Goal: Task Accomplishment & Management: Use online tool/utility

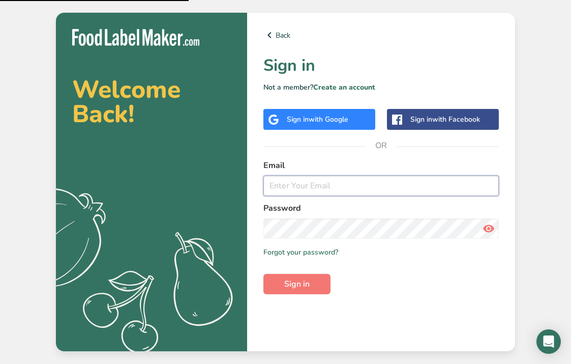
type input "[PERSON_NAME][EMAIL_ADDRESS][DOMAIN_NAME]"
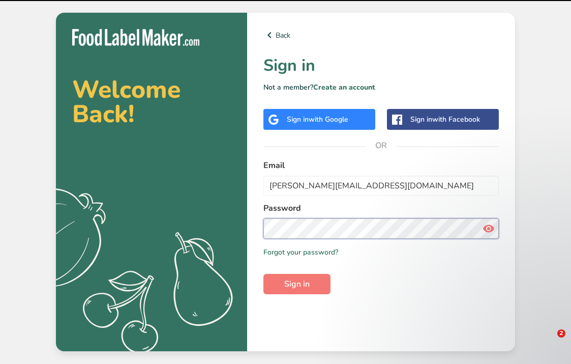
click at [297, 284] on button "Sign in" at bounding box center [296, 284] width 67 height 20
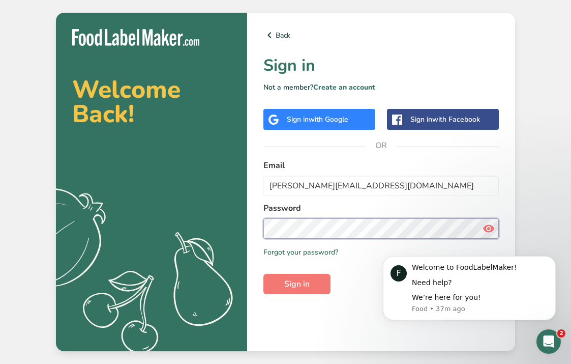
click at [297, 284] on button "Sign in" at bounding box center [296, 284] width 67 height 20
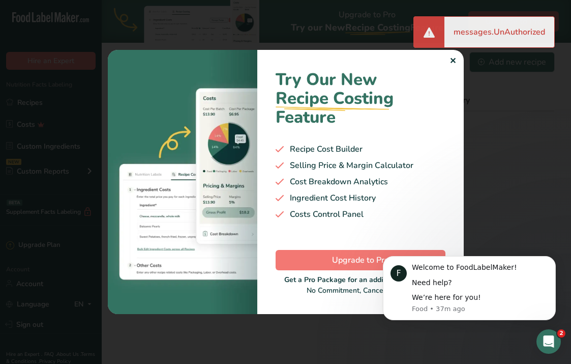
click at [455, 64] on div "✕" at bounding box center [453, 61] width 7 height 12
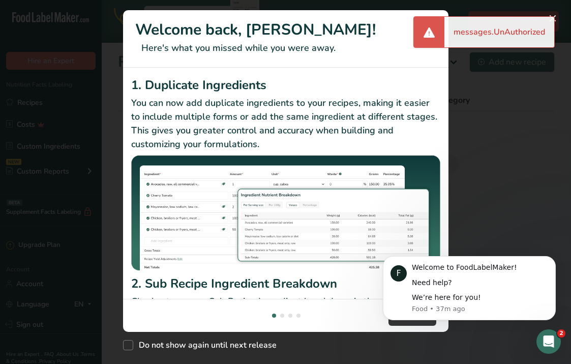
click at [476, 141] on div "New Features" at bounding box center [285, 182] width 571 height 364
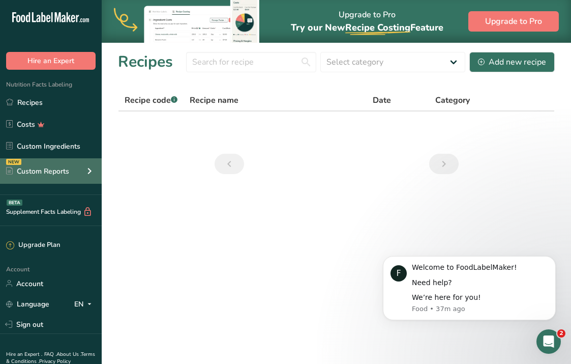
click at [30, 171] on div "Custom Reports" at bounding box center [37, 171] width 63 height 11
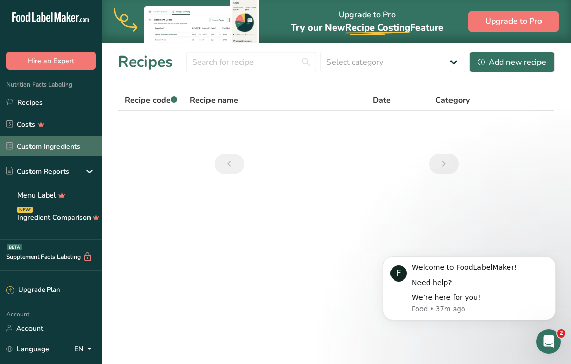
click at [34, 151] on link "Custom Ingredients" at bounding box center [51, 145] width 102 height 19
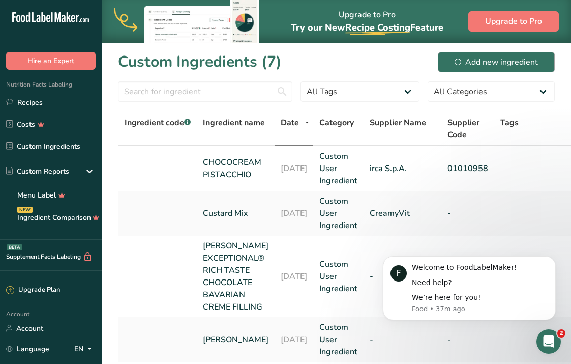
click at [486, 64] on div "Add new ingredient" at bounding box center [496, 62] width 83 height 12
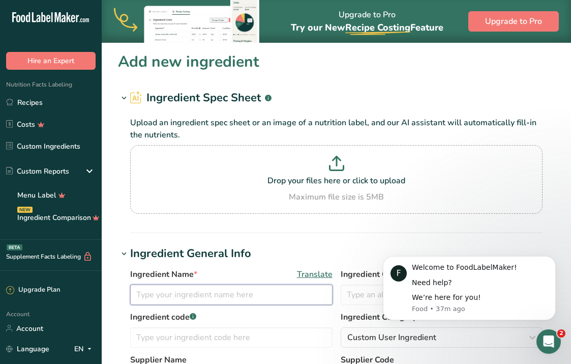
click at [180, 296] on input "text" at bounding box center [231, 294] width 202 height 20
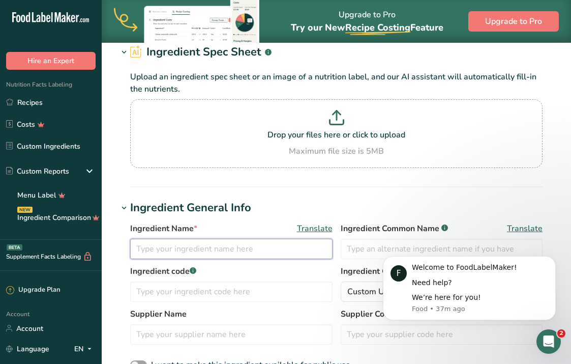
scroll to position [46, 0]
type input "Strawberry Jam"
click at [265, 267] on label "Ingredient code .a-a{fill:#347362;}.b-a{fill:#fff;}" at bounding box center [231, 271] width 202 height 12
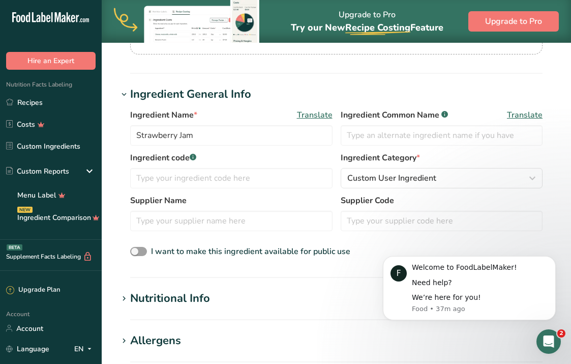
scroll to position [239, 0]
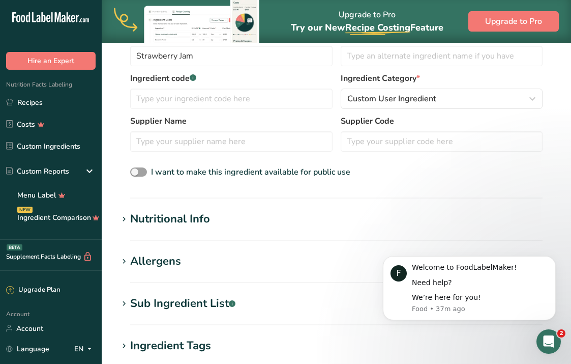
click at [163, 228] on section "Nutritional Info Serving Size .a-a{fill:#347362;}.b-a{fill:#fff;} Add ingredien…" at bounding box center [336, 226] width 437 height 30
click at [130, 217] on span at bounding box center [124, 219] width 12 height 12
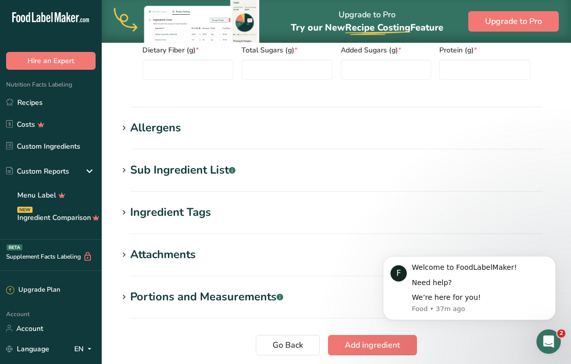
scroll to position [644, 0]
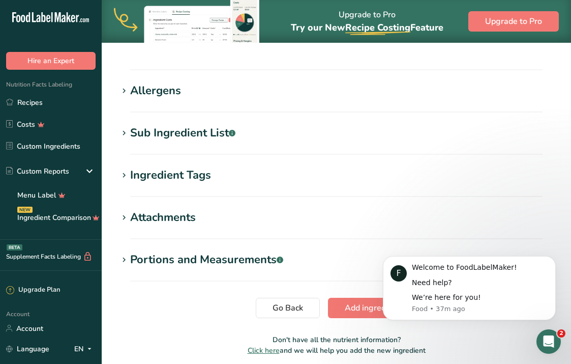
click at [126, 133] on icon at bounding box center [124, 133] width 9 height 14
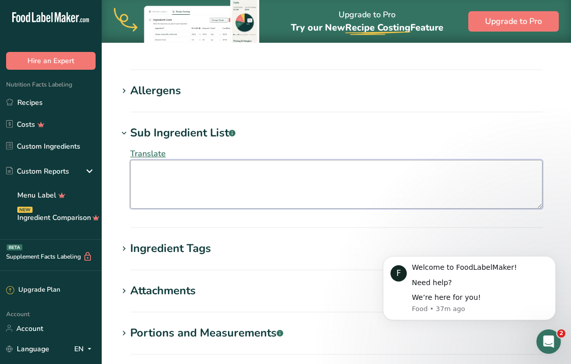
click at [164, 185] on textarea at bounding box center [336, 184] width 413 height 49
paste textarea "strawberries (45%), sugar, glucose-fructose syrup, gelling agent: E440i, acidit…"
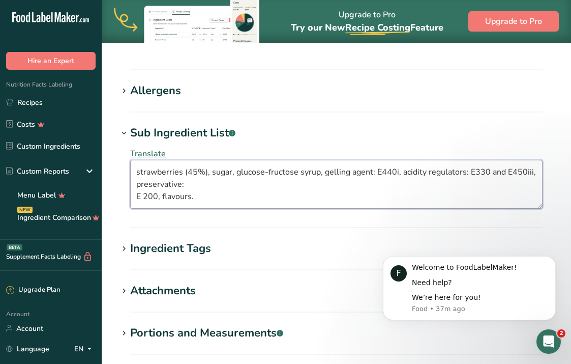
type textarea "strawberries (45%), sugar, glucose-fructose syrup, gelling agent: E440i, acidit…"
click at [156, 154] on span "Translate" at bounding box center [148, 153] width 36 height 11
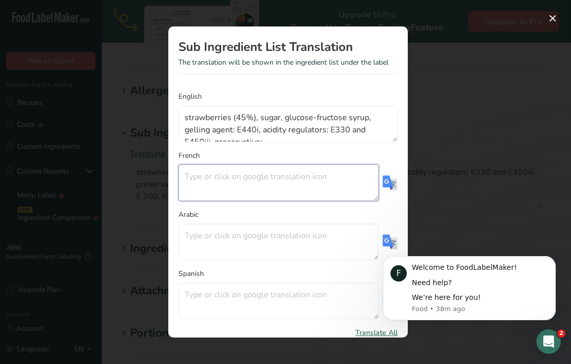
click at [234, 182] on textarea "Translation Modal" at bounding box center [279, 182] width 200 height 37
paste textarea "fraises (45 %), sucre, syrop de glucose-fructose, gelifiant pectine (E440i), co…"
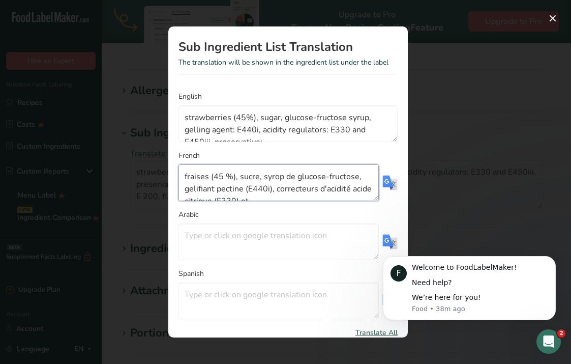
scroll to position [37, 0]
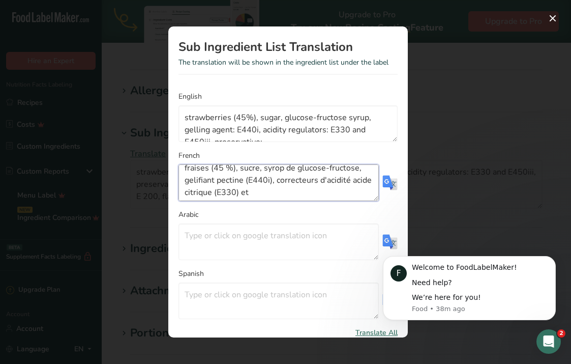
click at [284, 188] on textarea "fraises (45 %), sucre, syrop de glucose-fructose, gelifiant pectine (E440i), co…" at bounding box center [279, 182] width 200 height 37
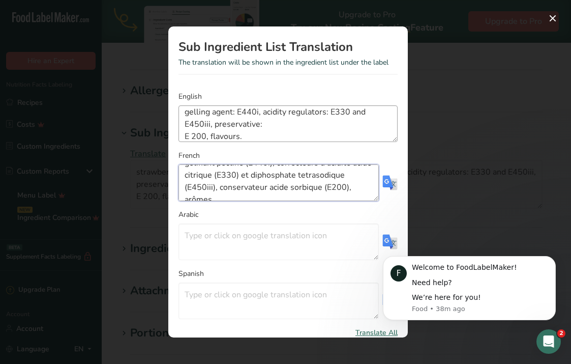
scroll to position [21, 0]
type textarea "fraises (45 %), sucre, syrop de glucose-fructose, gelifiant pectine (E440i), co…"
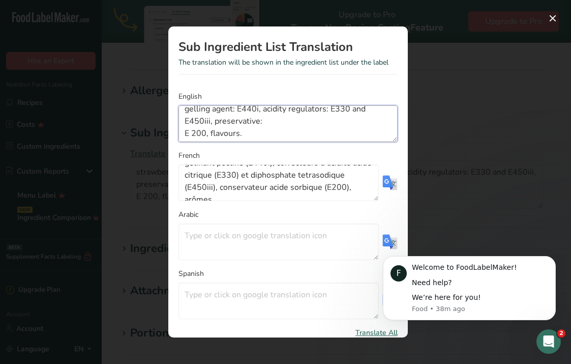
click at [276, 116] on textarea "strawberries (45%), sugar, glucose-fructose syrup, gelling agent: E440i, acidit…" at bounding box center [288, 123] width 219 height 37
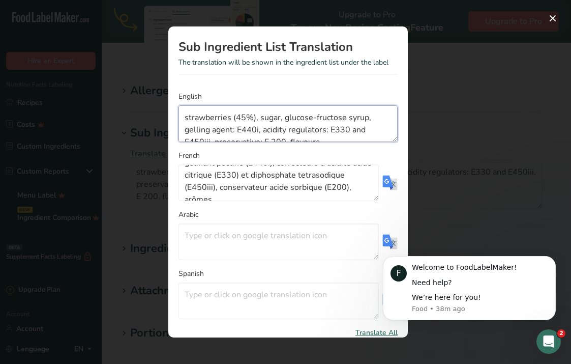
scroll to position [0, 0]
type textarea "strawberries (45%), sugar, glucose-fructose syrup, gelling agent: E440i, acidit…"
click at [502, 180] on div "Translation Modal" at bounding box center [285, 182] width 571 height 364
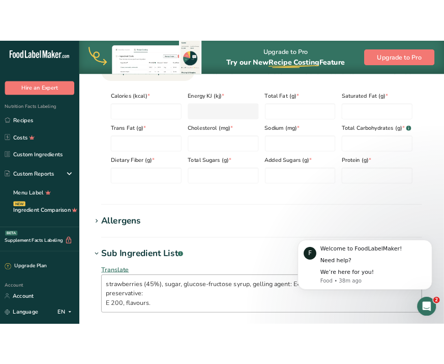
scroll to position [433, 0]
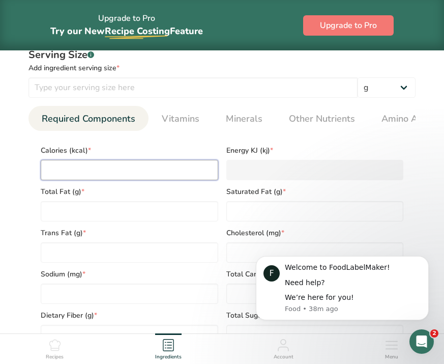
click at [168, 175] on input "number" at bounding box center [130, 170] width 178 height 20
type input "2"
type KJ "8.4"
type input "24"
type KJ "100.4"
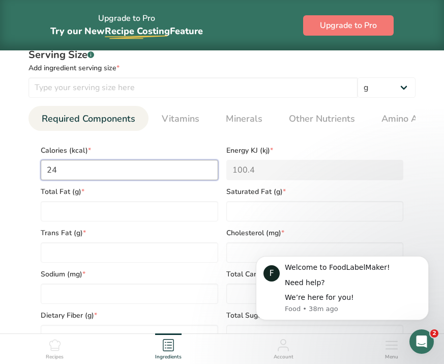
type input "245"
type KJ "1025.1"
type input "245"
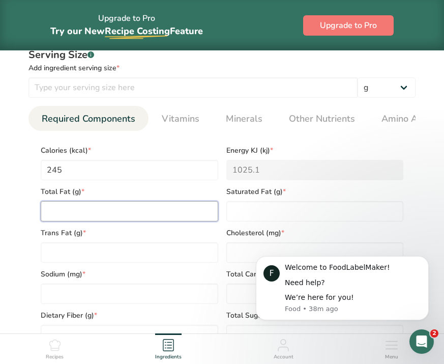
click at [155, 214] on Fat "number" at bounding box center [130, 211] width 178 height 20
type Fat "0.2"
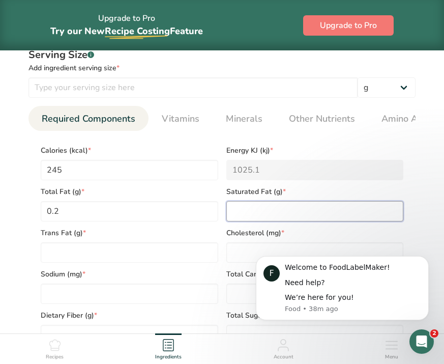
click at [248, 217] on Fat "number" at bounding box center [315, 211] width 178 height 20
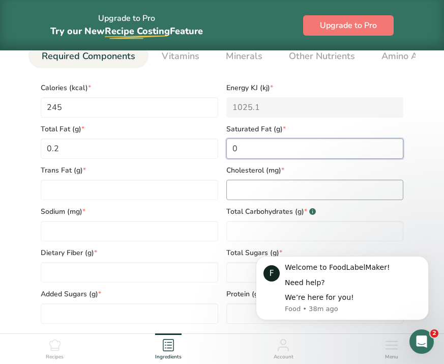
scroll to position [496, 0]
type Fat "0"
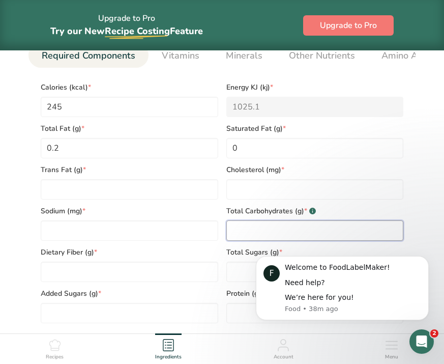
click at [255, 234] on Carbohydrates "number" at bounding box center [315, 230] width 178 height 20
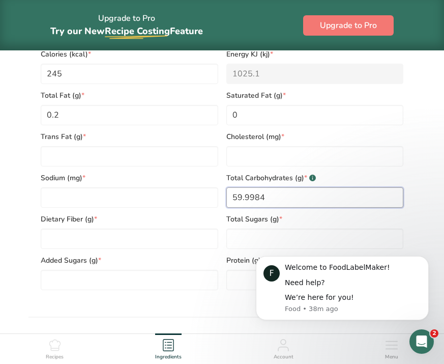
type Carbohydrates "59.9983"
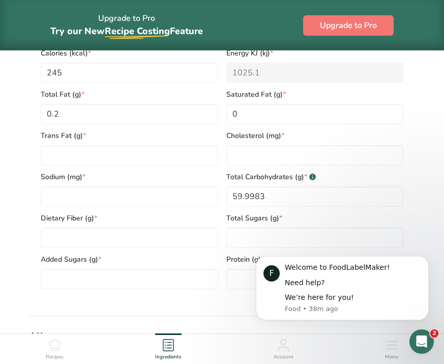
drag, startPoint x: 495, startPoint y: 476, endPoint x: 253, endPoint y: 242, distance: 337.4
click html "F Welcome to FoodLabelMaker! Need help? We’re here for you! Food • 38m ago"
click at [182, 238] on Fiber "number" at bounding box center [130, 237] width 178 height 20
type Fiber "0.8"
drag, startPoint x: 253, startPoint y: 242, endPoint x: 243, endPoint y: 287, distance: 46.4
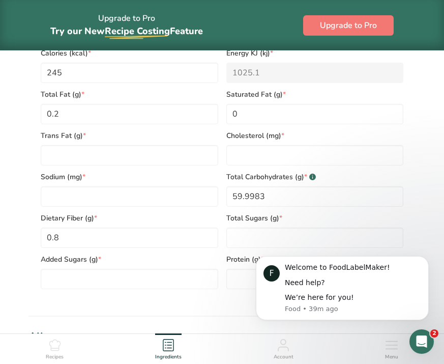
click html "F Welcome to FoodLabelMaker! Need help? We’re here for you! Food • 39m ago"
drag, startPoint x: 2, startPoint y: 45, endPoint x: 243, endPoint y: 280, distance: 336.7
click at [243, 280] on input "number" at bounding box center [315, 279] width 178 height 20
type input "0.4"
click at [204, 288] on Sugars "number" at bounding box center [130, 279] width 178 height 20
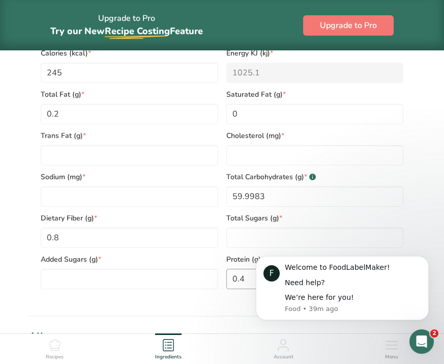
click at [240, 303] on div "Serving Size .a-a{fill:#347362;}.b-a{fill:#fff;} Add ingredient serving size * …" at bounding box center [222, 123] width 412 height 359
click at [402, 204] on Carbohydrates "59.9983" at bounding box center [315, 196] width 178 height 20
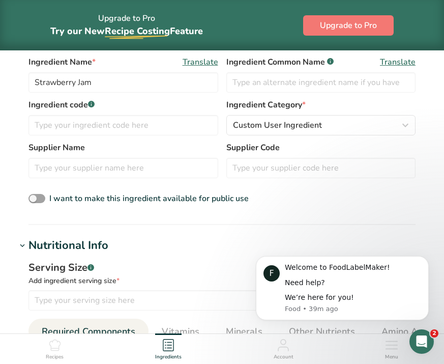
type Carbohydrates "60"
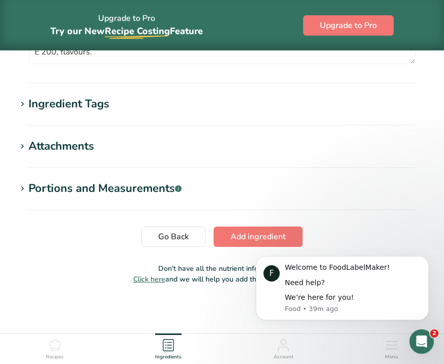
click at [275, 232] on span "Add ingredient" at bounding box center [257, 236] width 55 height 12
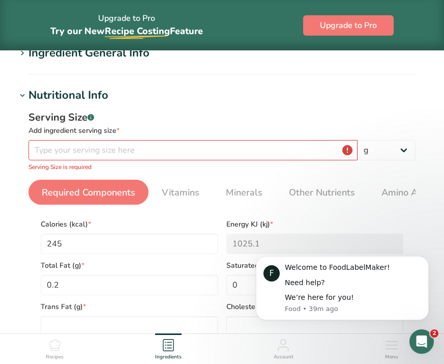
scroll to position [76, 0]
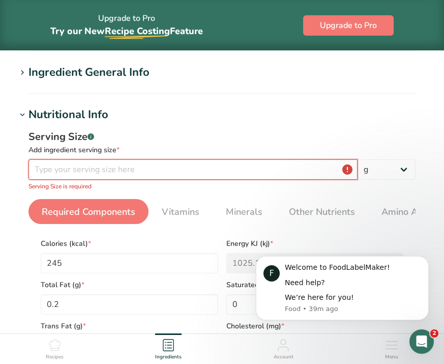
click at [251, 178] on input "number" at bounding box center [192, 169] width 329 height 20
click at [251, 171] on input "number" at bounding box center [192, 169] width 329 height 20
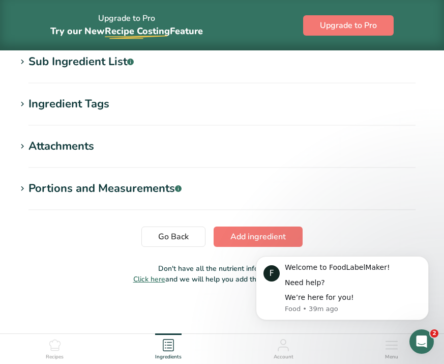
type input "99.9979"
click at [277, 234] on span "Add ingredient" at bounding box center [257, 236] width 55 height 12
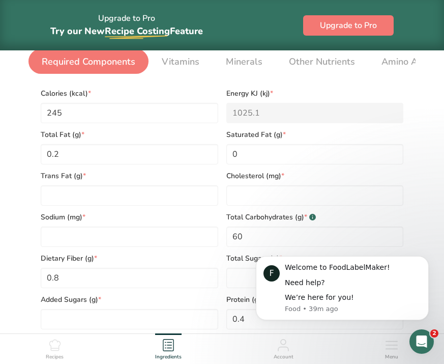
scroll to position [230, 0]
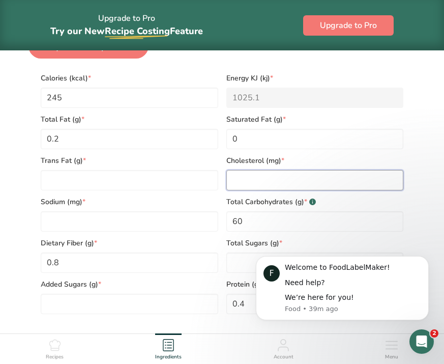
drag, startPoint x: 277, startPoint y: 234, endPoint x: 277, endPoint y: 184, distance: 50.9
click at [277, 184] on input "number" at bounding box center [315, 180] width 178 height 20
type input "0"
click at [117, 181] on Fat "number" at bounding box center [130, 180] width 178 height 20
type Fat "0"
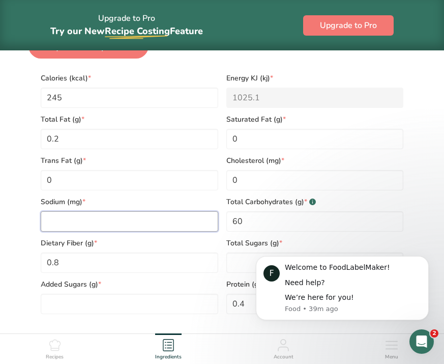
drag, startPoint x: 277, startPoint y: 184, endPoint x: 94, endPoint y: 224, distance: 187.1
click at [94, 224] on input "number" at bounding box center [130, 221] width 178 height 20
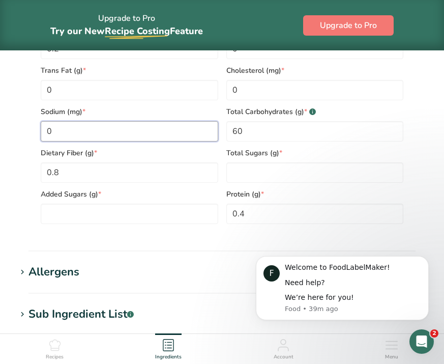
scroll to position [322, 0]
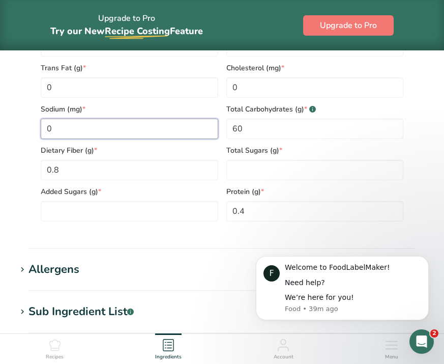
type input "0"
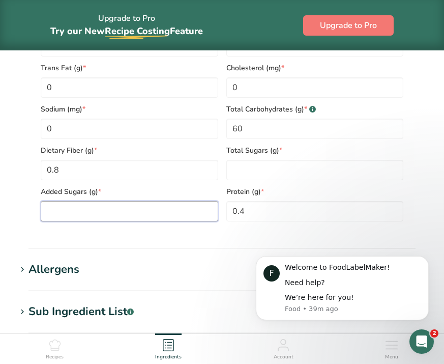
click at [96, 210] on Sugars "number" at bounding box center [130, 211] width 178 height 20
type Sugars "0"
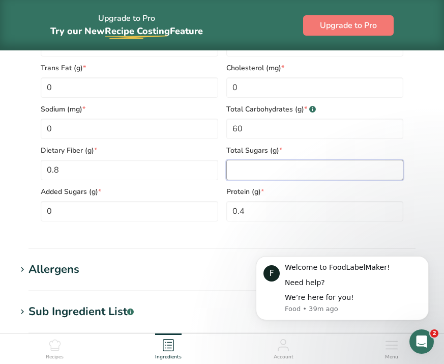
drag, startPoint x: 94, startPoint y: 224, endPoint x: 251, endPoint y: 179, distance: 163.7
click at [251, 179] on Sugars "number" at bounding box center [315, 170] width 178 height 20
type Sugars "60"
click at [206, 240] on section "Nutritional Info Serving Size .a-a{fill:#347362;}.b-a{fill:#fff;} Add ingredien…" at bounding box center [222, 54] width 412 height 389
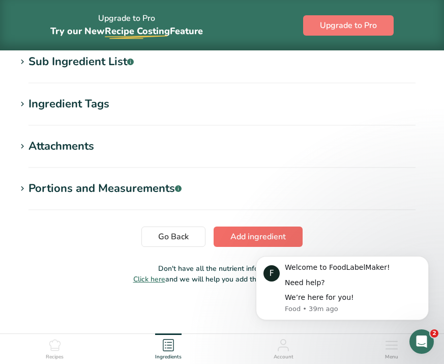
drag, startPoint x: 206, startPoint y: 240, endPoint x: 257, endPoint y: 238, distance: 50.9
click at [257, 238] on span "Add ingredient" at bounding box center [257, 236] width 55 height 12
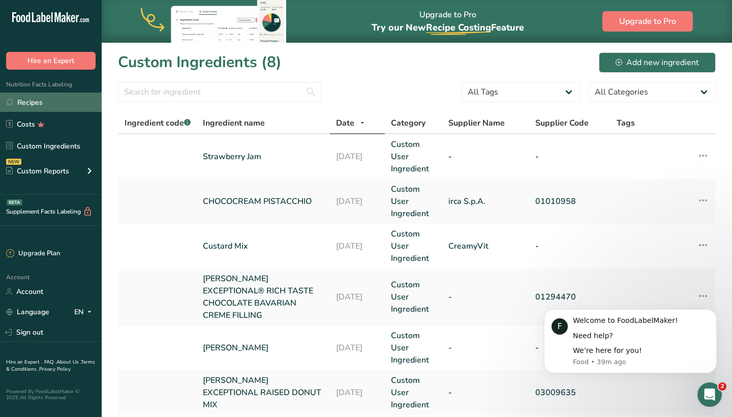
click at [53, 98] on link "Recipes" at bounding box center [51, 102] width 102 height 19
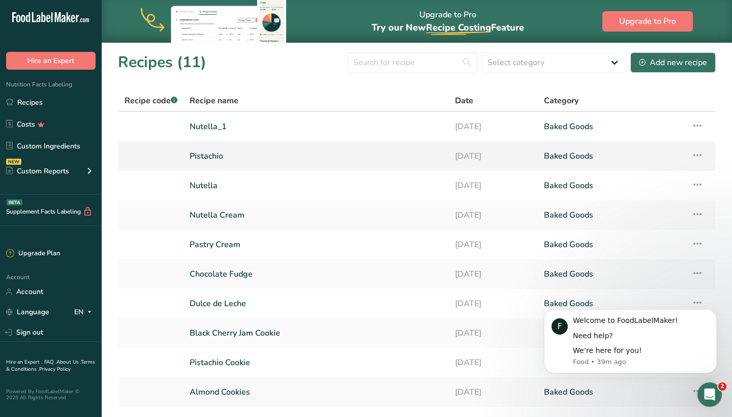
click at [571, 160] on icon at bounding box center [698, 155] width 12 height 18
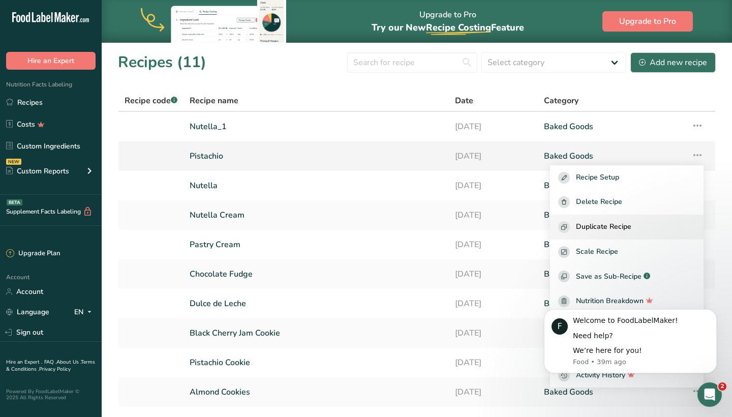
click at [571, 226] on div "Duplicate Recipe" at bounding box center [627, 227] width 137 height 12
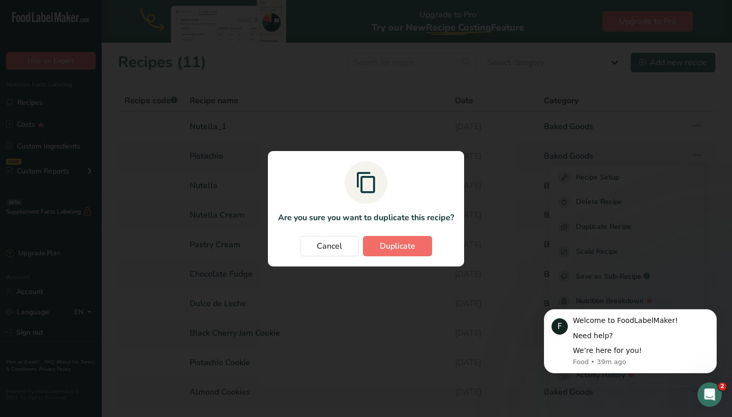
click at [391, 236] on button "Duplicate" at bounding box center [397, 246] width 69 height 20
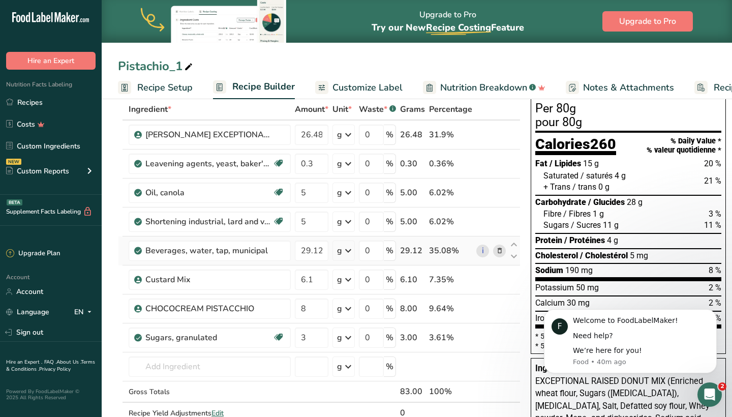
scroll to position [61, 0]
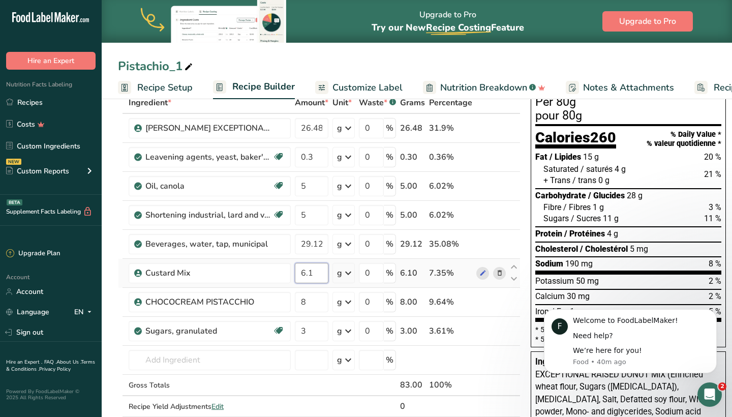
click at [319, 270] on input "6.1" at bounding box center [312, 273] width 34 height 20
click at [498, 274] on div "Ingredient * Amount * Unit * Waste * .a-a{fill:#347362;}.b-a{fill:#fff;} Grams …" at bounding box center [319, 265] width 403 height 346
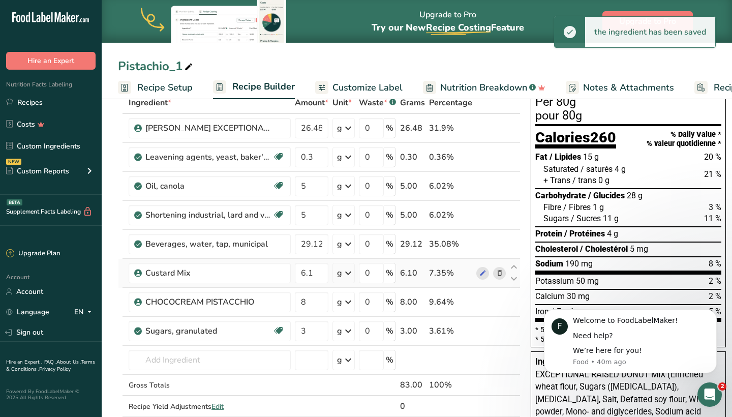
click at [497, 276] on icon at bounding box center [499, 273] width 7 height 11
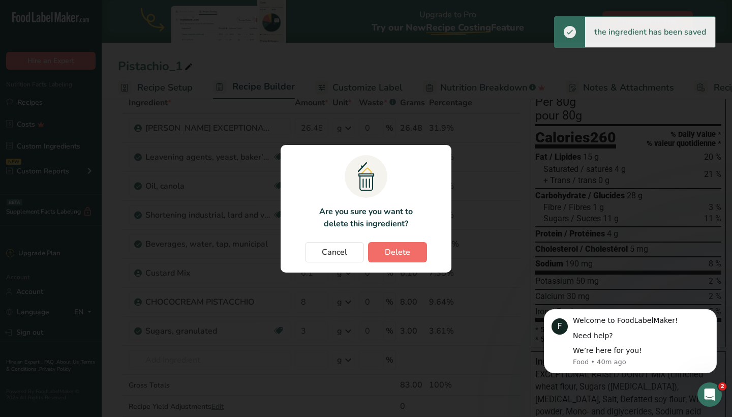
click at [402, 260] on button "Delete" at bounding box center [397, 252] width 59 height 20
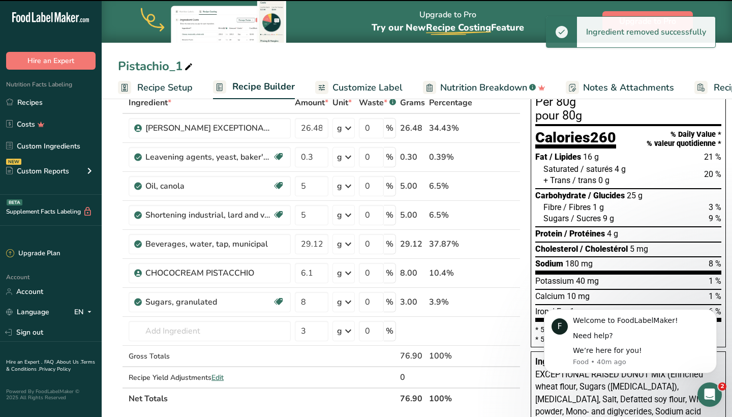
type input "8"
type input "3"
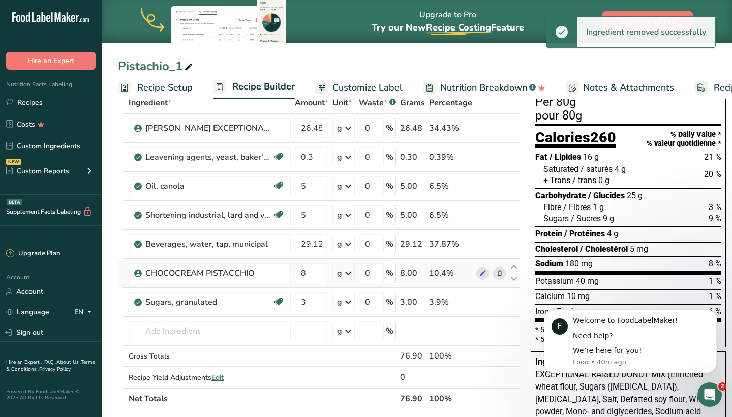
click at [497, 276] on icon at bounding box center [499, 273] width 7 height 11
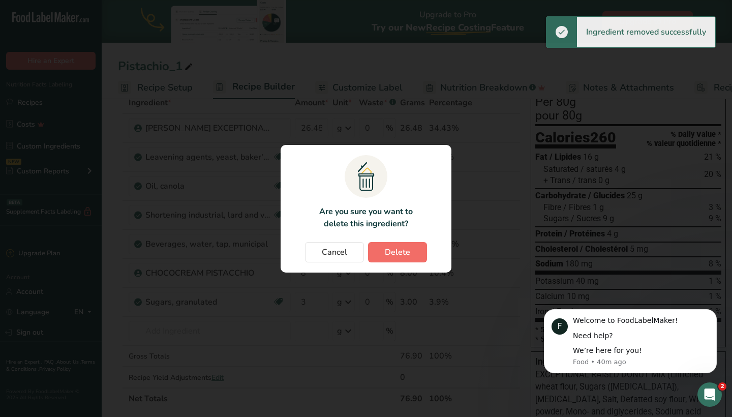
click at [391, 247] on span "Delete" at bounding box center [397, 252] width 25 height 12
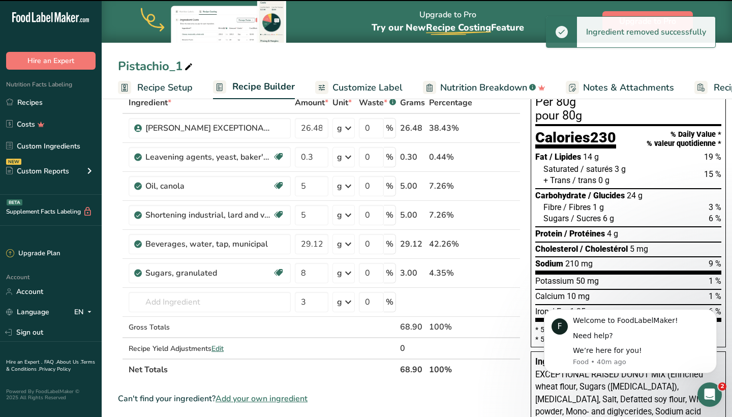
type input "3"
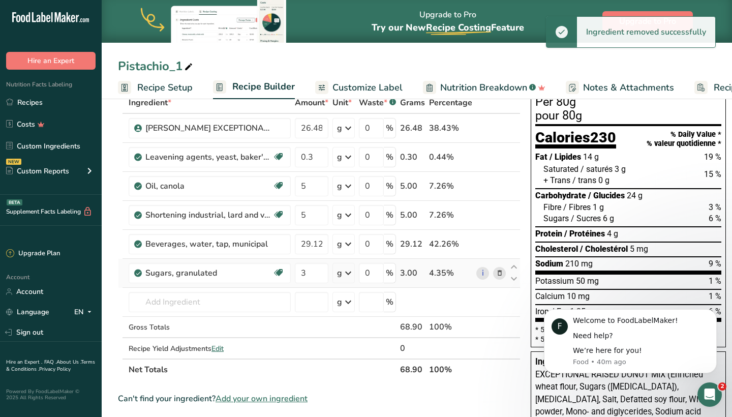
click at [499, 271] on icon at bounding box center [499, 273] width 7 height 11
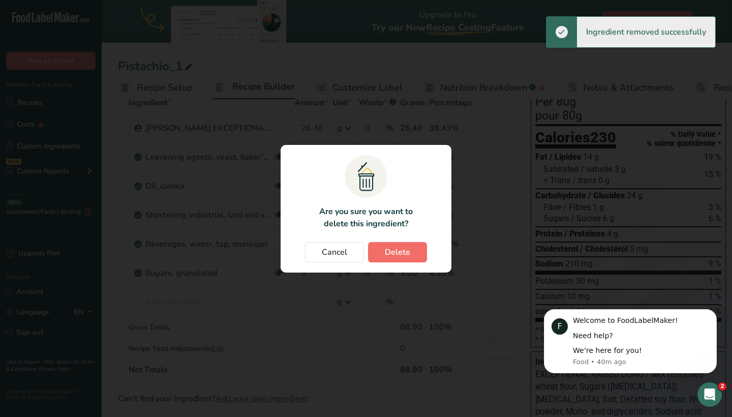
click at [416, 250] on button "Delete" at bounding box center [397, 252] width 59 height 20
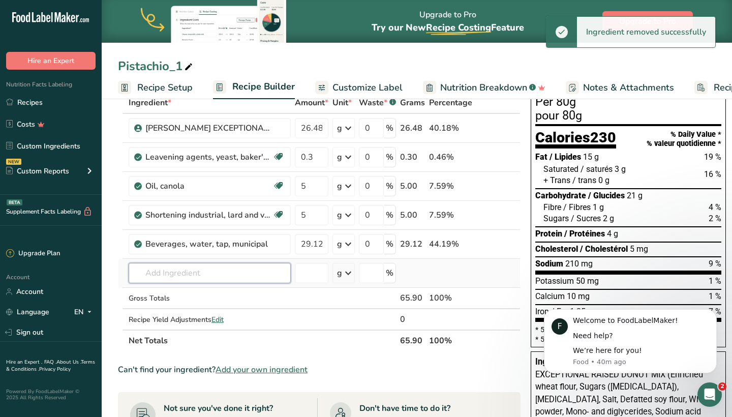
click at [218, 275] on input "text" at bounding box center [210, 273] width 162 height 20
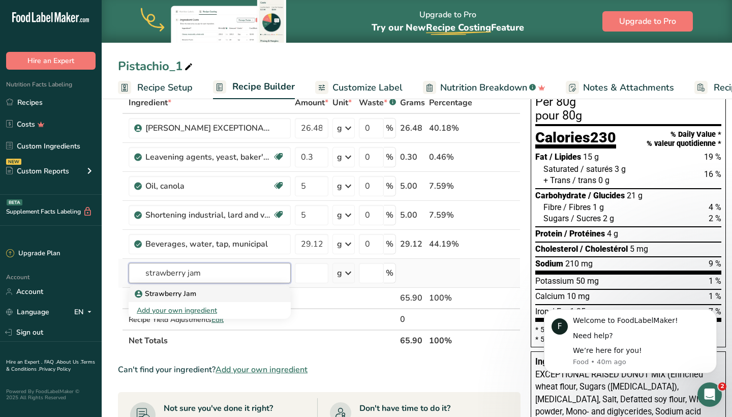
type input "strawberry jam"
click at [224, 293] on div "Strawberry Jam" at bounding box center [202, 293] width 130 height 11
type input "Strawberry Jam"
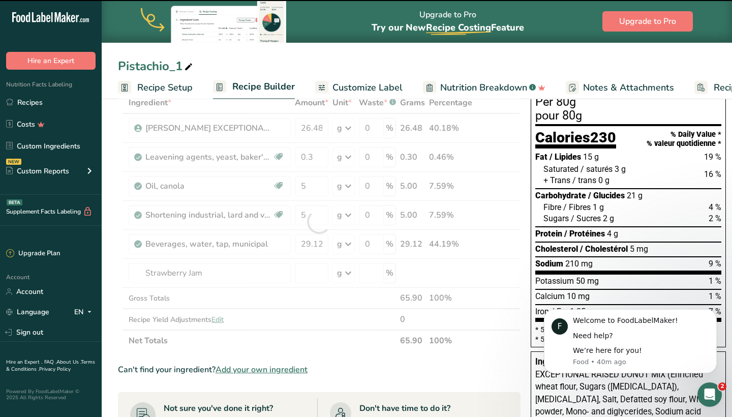
click at [304, 274] on div at bounding box center [319, 221] width 403 height 259
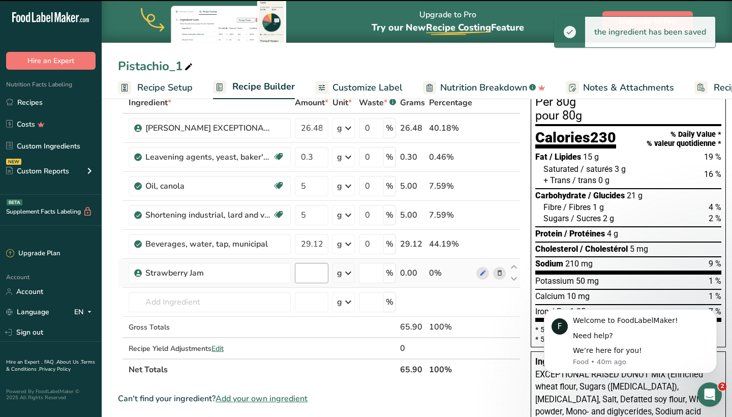
type input "0"
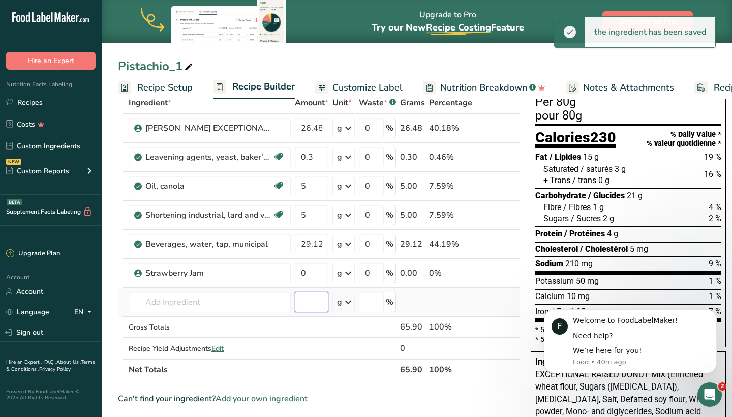
click at [310, 298] on input "number" at bounding box center [312, 302] width 34 height 20
type input "30"
click at [447, 297] on td at bounding box center [450, 302] width 47 height 29
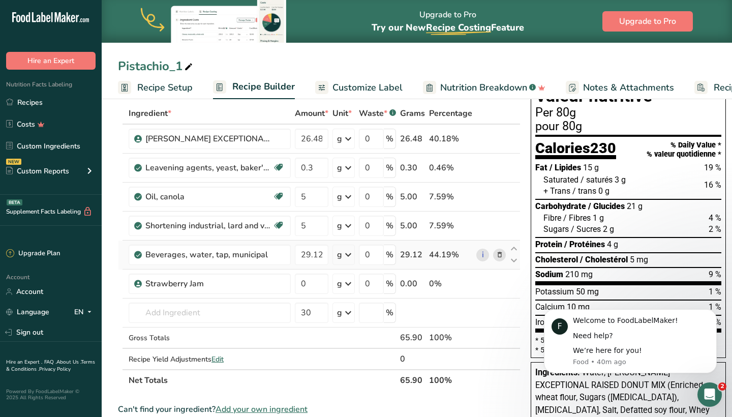
scroll to position [51, 0]
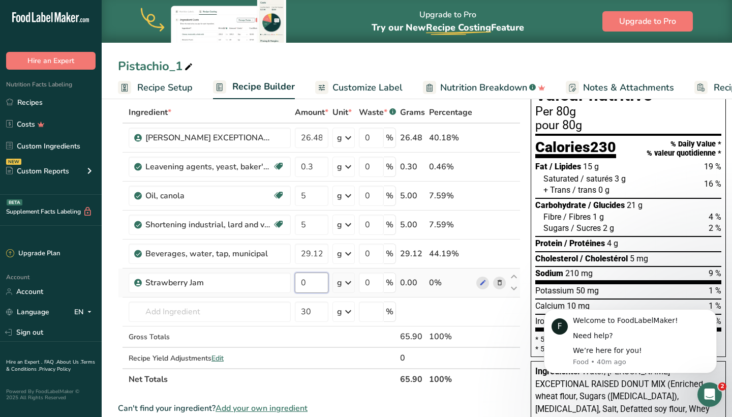
click at [308, 283] on input "0" at bounding box center [312, 283] width 34 height 20
type input "30"
click at [317, 316] on div "Ingredient * Amount * Unit * Waste * .a-a{fill:#347362;}.b-a{fill:#fff;} Grams …" at bounding box center [319, 246] width 403 height 288
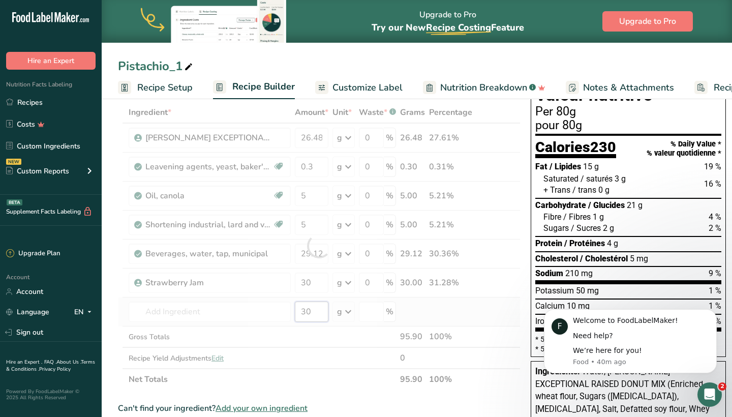
type input "3"
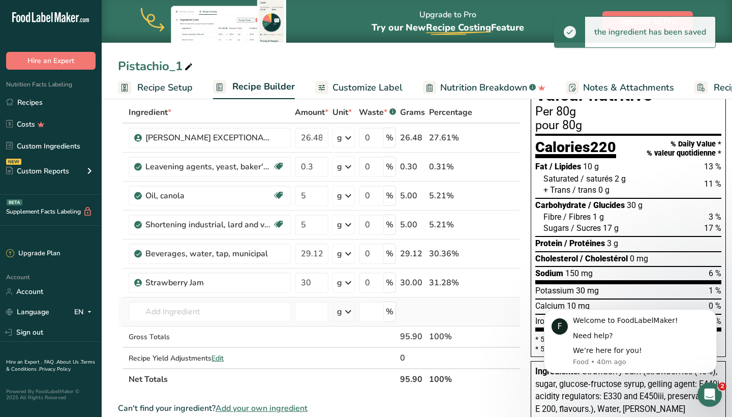
click at [434, 307] on td at bounding box center [450, 312] width 47 height 29
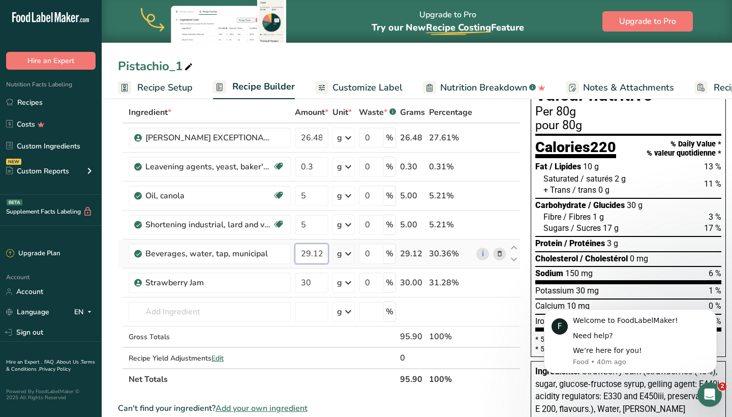
click at [309, 254] on input "29.12" at bounding box center [312, 254] width 34 height 20
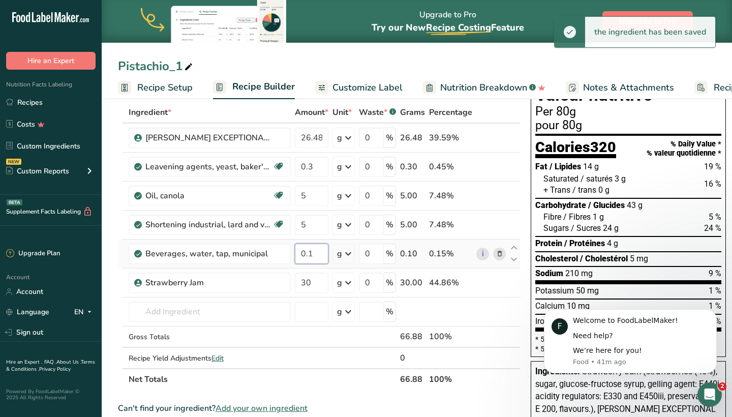
type input "0"
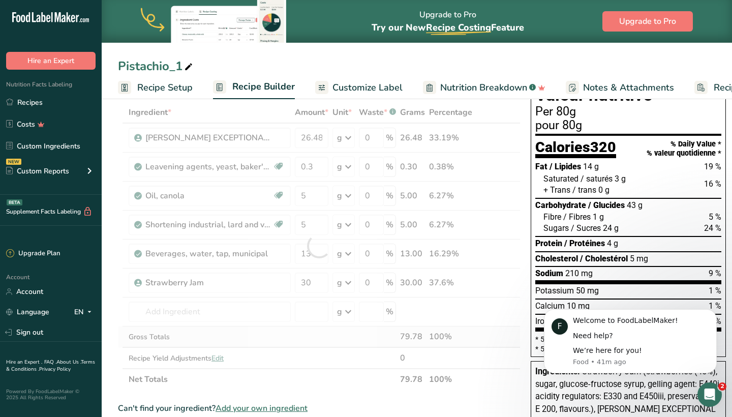
click at [498, 342] on div "Ingredient * Amount * Unit * Waste * .a-a{fill:#347362;}.b-a{fill:#fff;} Grams …" at bounding box center [319, 246] width 403 height 288
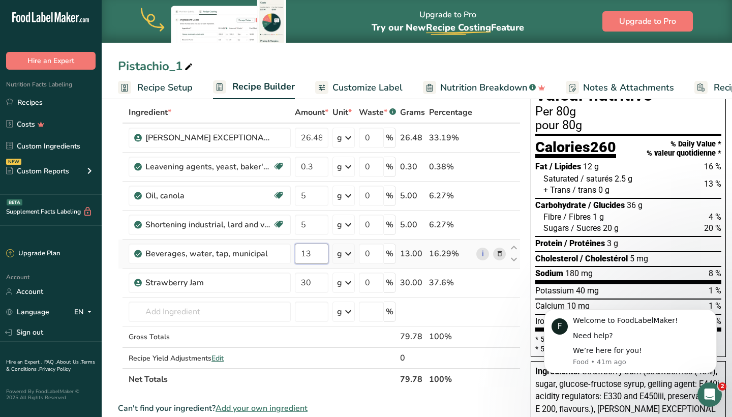
click at [318, 249] on input "13" at bounding box center [312, 254] width 34 height 20
type input "13.22"
click at [496, 321] on div "Ingredient * Amount * Unit * Waste * .a-a{fill:#347362;}.b-a{fill:#fff;} Grams …" at bounding box center [319, 246] width 403 height 288
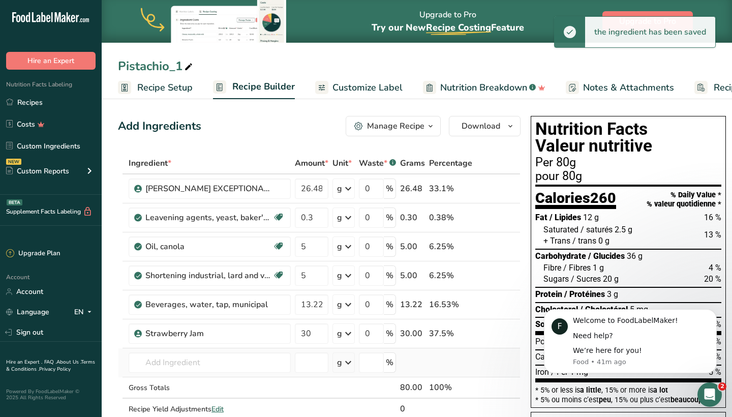
scroll to position [0, 0]
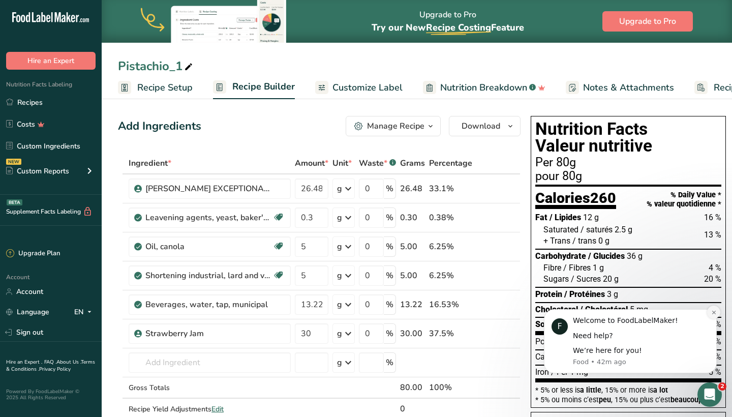
click at [571, 312] on icon "Dismiss notification" at bounding box center [715, 313] width 6 height 6
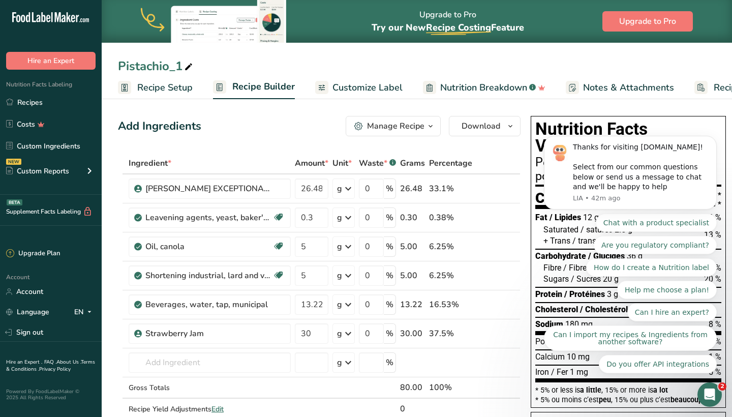
click at [175, 67] on div "Pistachio_1" at bounding box center [156, 66] width 77 height 18
click at [175, 67] on input "Pistachio_1" at bounding box center [417, 66] width 598 height 18
click at [248, 62] on input "Strawberry Jam" at bounding box center [417, 66] width 598 height 18
type input "Strawberry Jam"
click at [497, 125] on span "Download" at bounding box center [481, 126] width 39 height 12
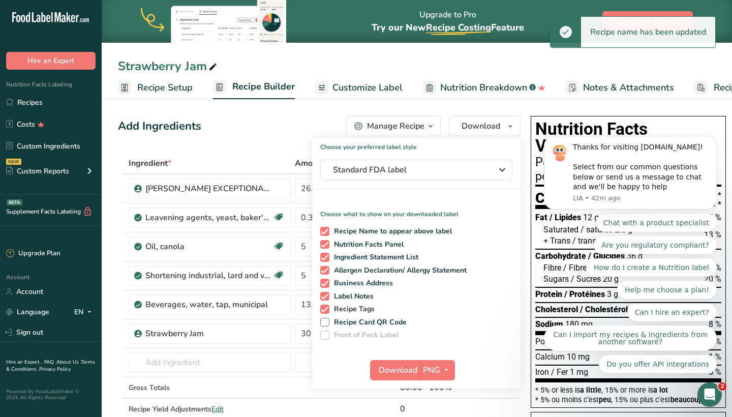
click at [357, 309] on span "Recipe Tags" at bounding box center [353, 309] width 46 height 9
click at [327, 309] on input "Recipe Tags" at bounding box center [323, 309] width 7 height 7
checkbox input "false"
click at [358, 299] on span "Label Notes" at bounding box center [352, 296] width 45 height 9
click at [327, 299] on input "Label Notes" at bounding box center [323, 296] width 7 height 7
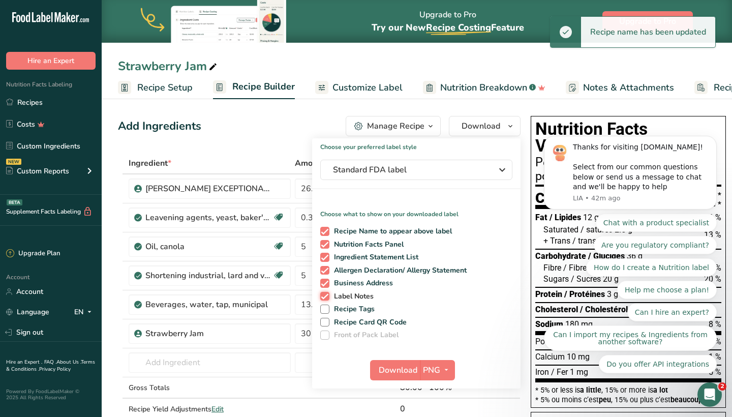
checkbox input "false"
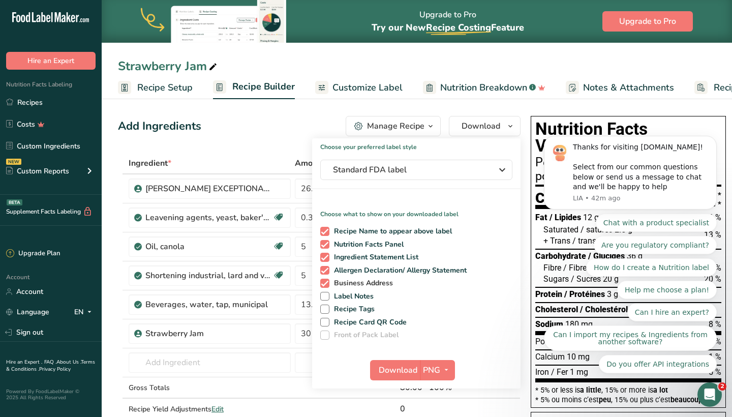
click at [358, 286] on span "Business Address" at bounding box center [362, 283] width 64 height 9
click at [327, 286] on input "Business Address" at bounding box center [323, 283] width 7 height 7
checkbox input "false"
click at [363, 271] on span "Allergen Declaration/ Allergy Statement" at bounding box center [399, 270] width 138 height 9
click at [327, 271] on input "Allergen Declaration/ Allergy Statement" at bounding box center [323, 270] width 7 height 7
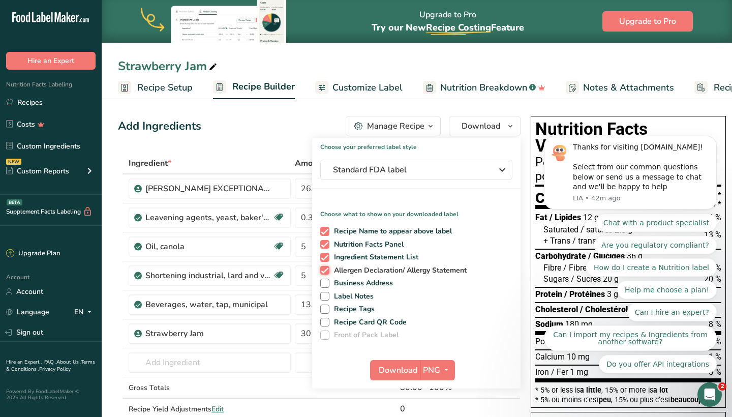
checkbox input "false"
click at [364, 256] on span "Ingredient Statement List" at bounding box center [375, 257] width 90 height 9
click at [327, 256] on input "Ingredient Statement List" at bounding box center [323, 257] width 7 height 7
checkbox input "false"
click at [365, 231] on span "Recipe Name to appear above label" at bounding box center [391, 231] width 123 height 9
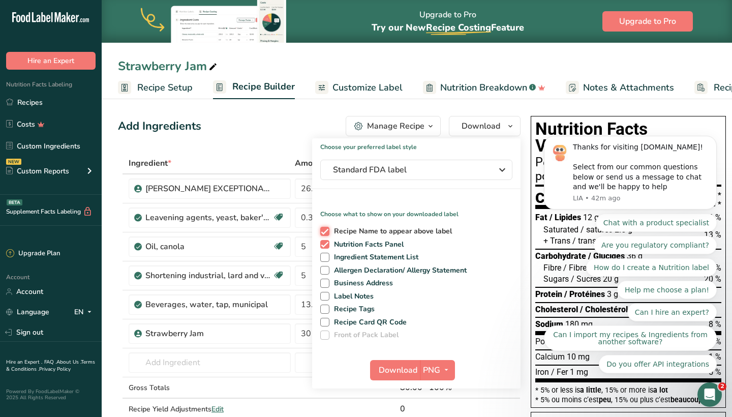
click at [327, 231] on input "Recipe Name to appear above label" at bounding box center [323, 231] width 7 height 7
checkbox input "false"
click at [474, 178] on button "Standard FDA label" at bounding box center [416, 170] width 192 height 20
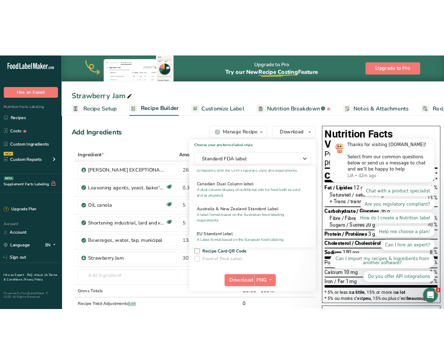
scroll to position [403, 0]
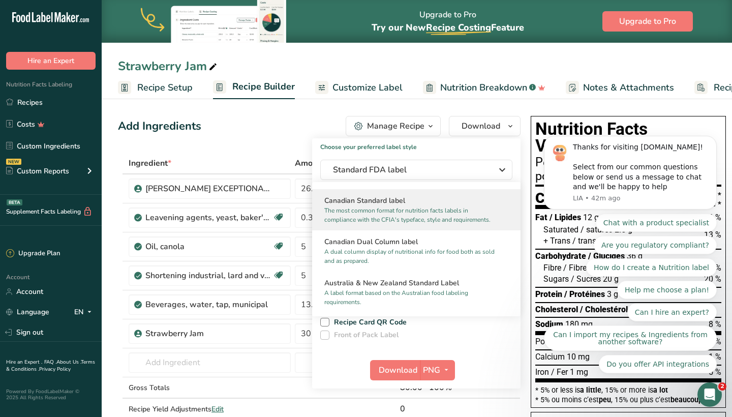
click at [446, 216] on p "The most common format for nutrition facts labels in compliance with the CFIA's…" at bounding box center [412, 215] width 175 height 18
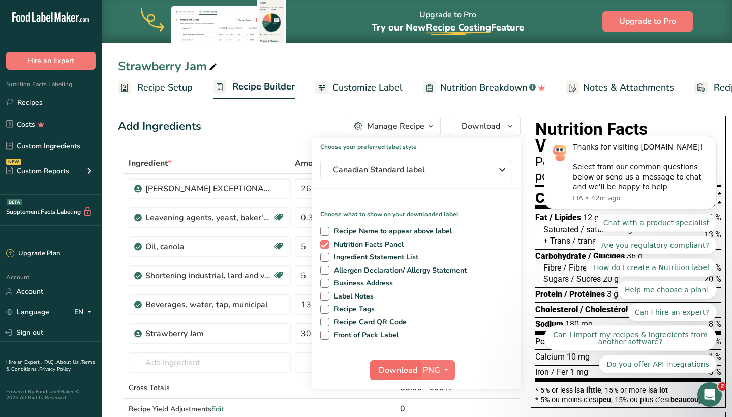
click at [395, 363] on span "Download" at bounding box center [398, 370] width 39 height 12
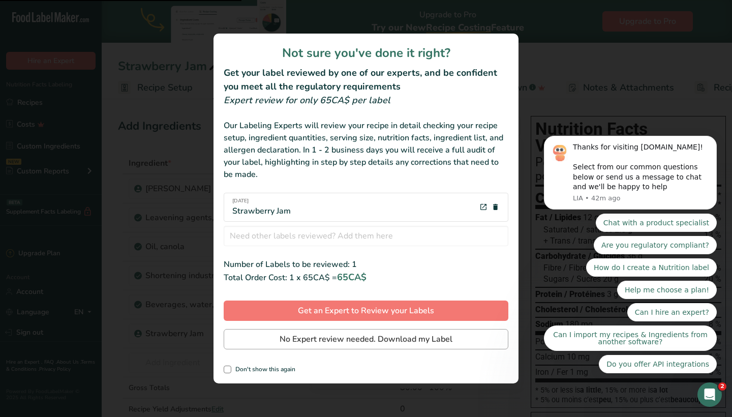
click at [304, 338] on span "No Expert review needed. Download my Label" at bounding box center [366, 339] width 173 height 12
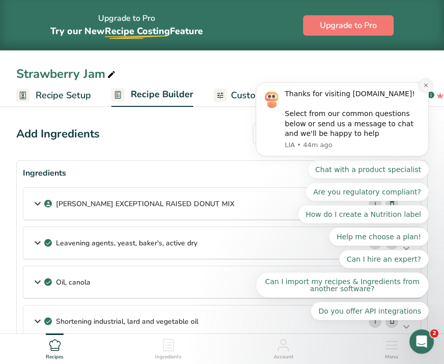
click at [425, 87] on icon "Dismiss notification" at bounding box center [426, 85] width 6 height 6
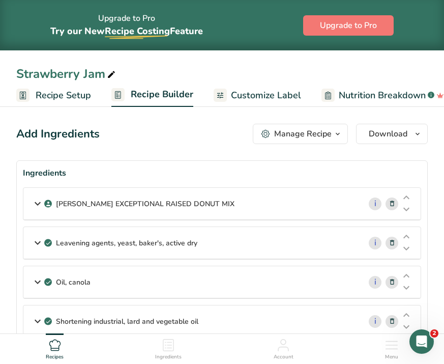
scroll to position [0, 0]
click at [70, 99] on span "Recipe Setup" at bounding box center [63, 96] width 55 height 14
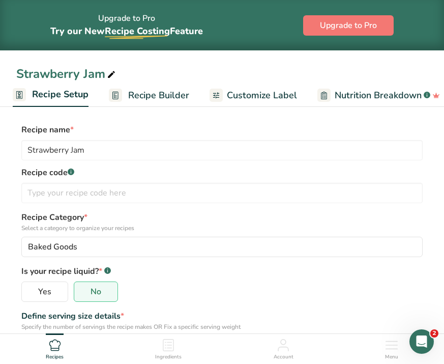
click at [155, 97] on span "Recipe Builder" at bounding box center [158, 96] width 61 height 14
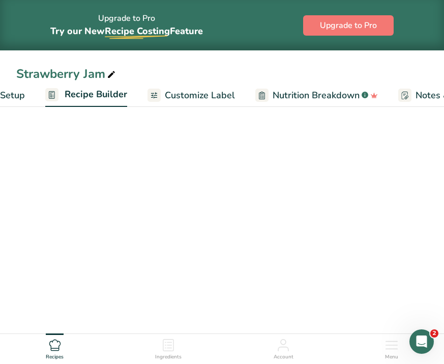
scroll to position [0, 98]
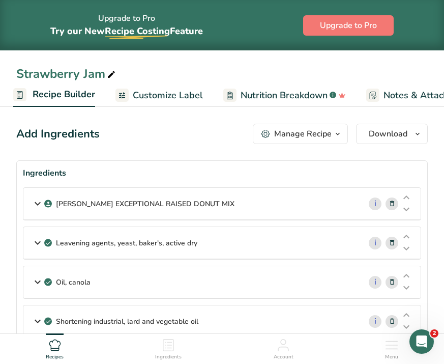
click at [269, 101] on span "Nutrition Breakdown" at bounding box center [284, 96] width 87 height 14
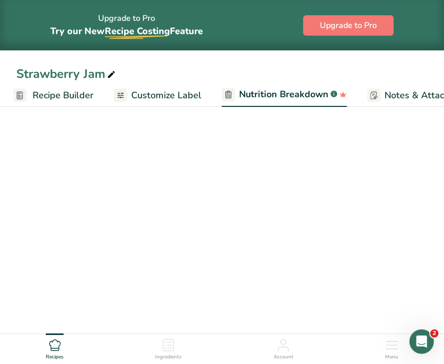
scroll to position [0, 257]
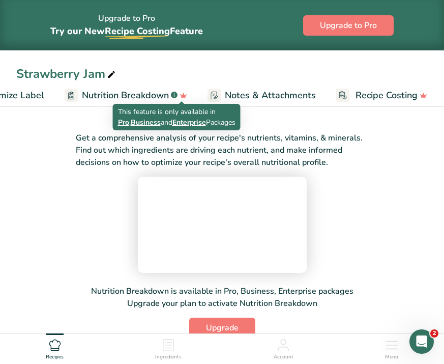
scroll to position [0, 256]
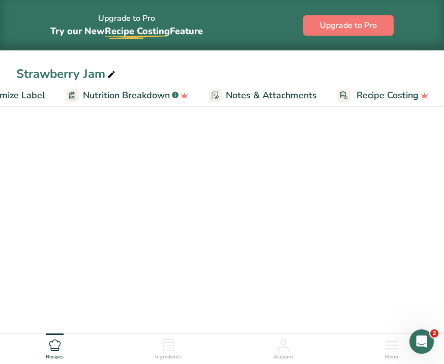
click at [182, 92] on icon at bounding box center [184, 95] width 15 height 11
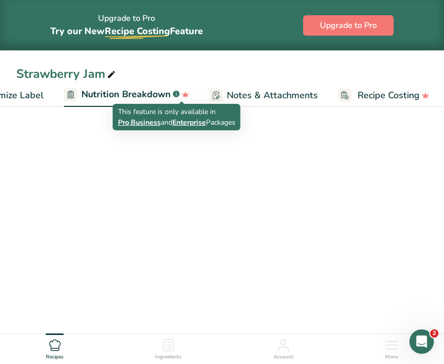
scroll to position [0, 257]
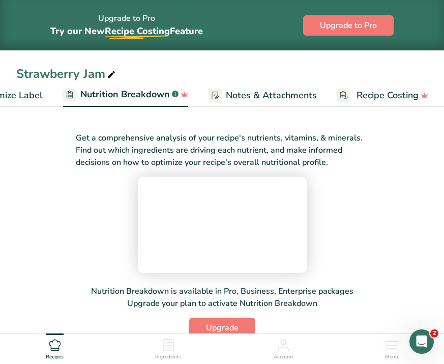
click at [18, 96] on span "Customize Label" at bounding box center [8, 96] width 70 height 14
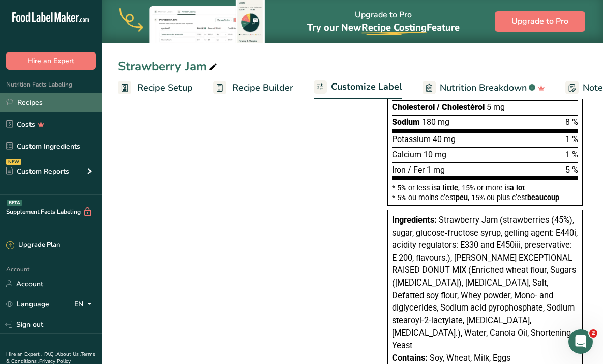
scroll to position [252, 0]
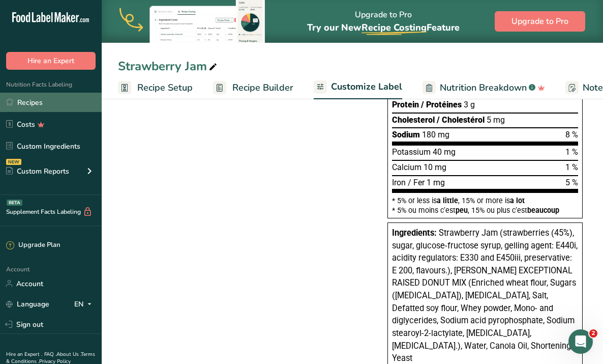
click at [22, 103] on link "Recipes" at bounding box center [51, 102] width 102 height 19
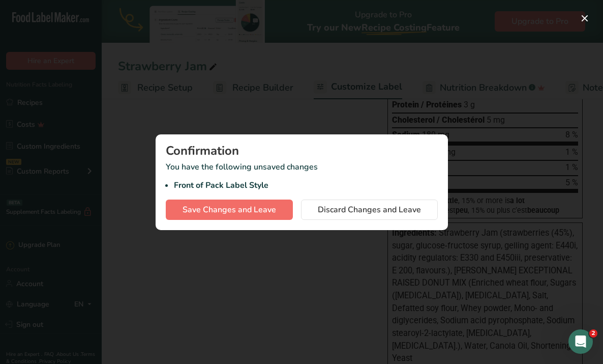
click at [267, 212] on span "Save Changes and Leave" at bounding box center [230, 209] width 94 height 12
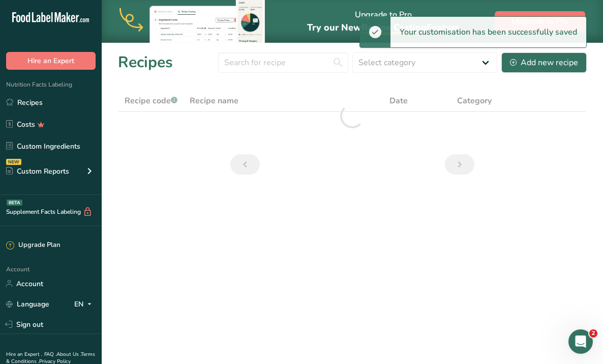
drag, startPoint x: 267, startPoint y: 212, endPoint x: 152, endPoint y: 154, distance: 128.8
click at [152, 154] on section "Recipes Select category All Baked Goods [GEOGRAPHIC_DATA] Confectionery Cooked …" at bounding box center [353, 117] width 502 height 148
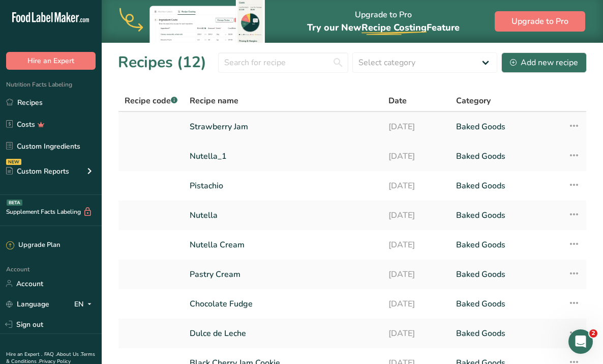
click at [263, 132] on link "Strawberry Jam" at bounding box center [283, 126] width 187 height 21
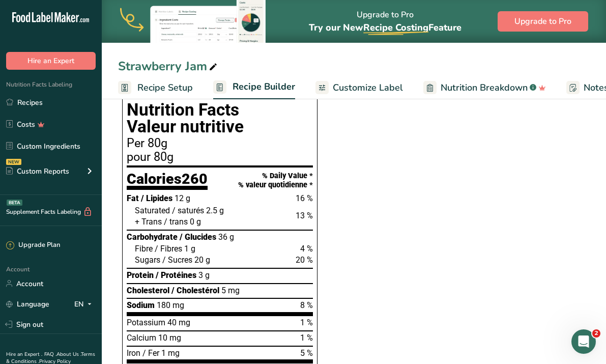
scroll to position [435, 0]
